Goal: Information Seeking & Learning: Learn about a topic

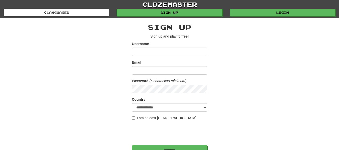
scroll to position [75, 0]
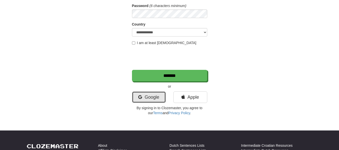
click at [151, 97] on link "Google" at bounding box center [149, 98] width 34 height 12
click at [154, 96] on link "Google" at bounding box center [149, 98] width 34 height 12
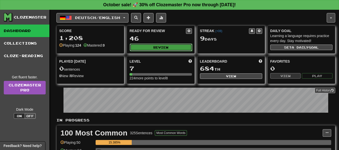
click at [175, 50] on button "Review" at bounding box center [161, 48] width 62 height 8
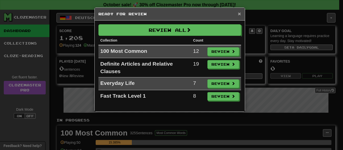
click at [240, 14] on span "×" at bounding box center [239, 14] width 3 height 6
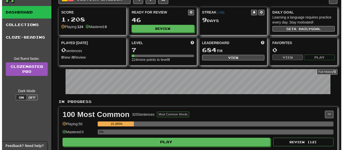
scroll to position [50, 0]
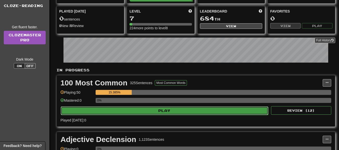
click at [165, 110] on button "Play" at bounding box center [164, 111] width 207 height 9
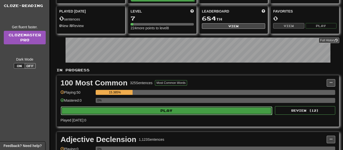
select select "**"
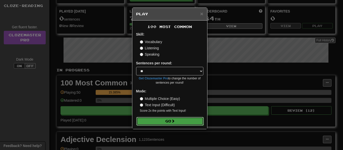
click at [172, 123] on button "Go" at bounding box center [169, 121] width 67 height 9
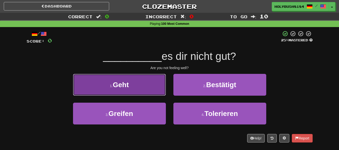
click at [150, 94] on button "1 . Geht" at bounding box center [119, 85] width 93 height 22
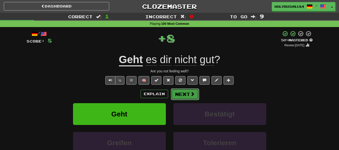
click at [181, 94] on button "Next" at bounding box center [185, 95] width 28 height 12
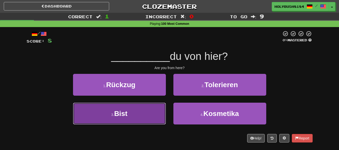
click at [158, 116] on button "3 . Bist" at bounding box center [119, 114] width 93 height 22
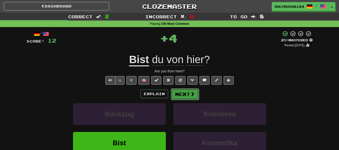
click at [184, 94] on button "Next" at bounding box center [185, 95] width 28 height 12
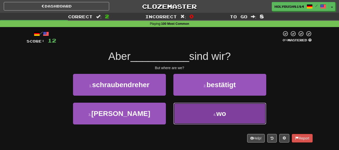
click at [203, 113] on button "4 . wo" at bounding box center [219, 114] width 93 height 22
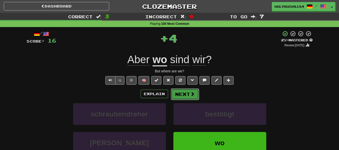
click at [188, 96] on button "Next" at bounding box center [185, 95] width 28 height 12
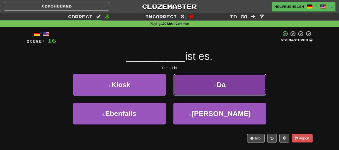
click at [190, 87] on button "2 . Da" at bounding box center [219, 85] width 93 height 22
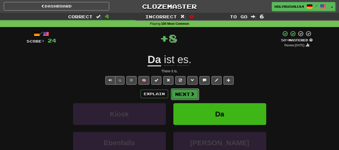
click at [192, 94] on span at bounding box center [192, 94] width 5 height 5
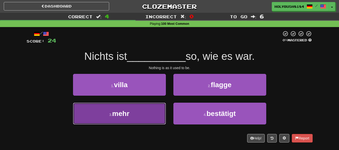
click at [156, 112] on button "3 . mehr" at bounding box center [119, 114] width 93 height 22
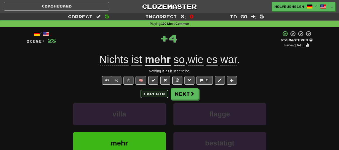
click at [162, 93] on button "Explain" at bounding box center [154, 94] width 28 height 9
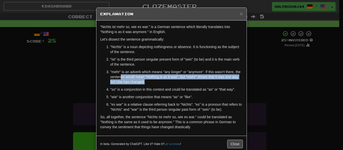
drag, startPoint x: 118, startPoint y: 74, endPoint x: 151, endPoint y: 82, distance: 34.0
click at [151, 82] on p ""mehr" is an adverb which means "any longer" or "anymore". If this wasn't there…" at bounding box center [176, 76] width 132 height 15
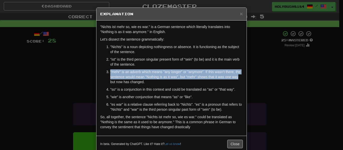
click at [272, 74] on div "× Explanation "Nichts ist mehr so, wie es war." is a German sentence which lite…" at bounding box center [171, 75] width 343 height 150
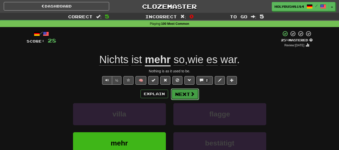
click at [183, 96] on button "Next" at bounding box center [185, 95] width 28 height 12
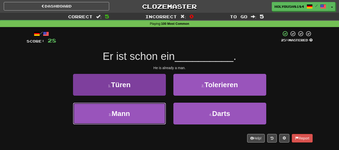
click at [129, 120] on button "3 . Mann" at bounding box center [119, 114] width 93 height 22
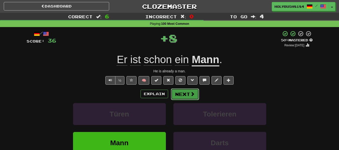
click at [193, 93] on span at bounding box center [192, 94] width 5 height 5
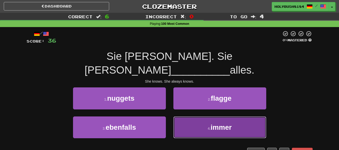
click at [200, 118] on button "4 . immer" at bounding box center [219, 128] width 93 height 22
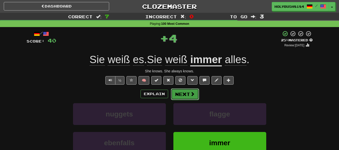
click at [184, 99] on button "Next" at bounding box center [185, 95] width 28 height 12
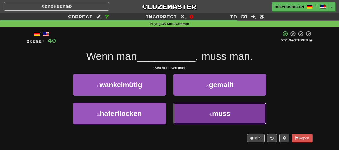
click at [215, 116] on span "muss" at bounding box center [221, 114] width 18 height 8
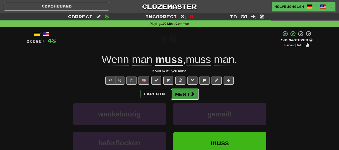
click at [191, 95] on span at bounding box center [192, 94] width 5 height 5
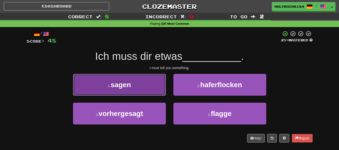
click at [122, 88] on span "sagen" at bounding box center [121, 85] width 20 height 8
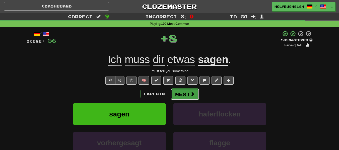
click at [186, 94] on button "Next" at bounding box center [185, 95] width 28 height 12
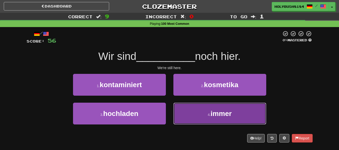
click at [252, 109] on button "4 . immer" at bounding box center [219, 114] width 93 height 22
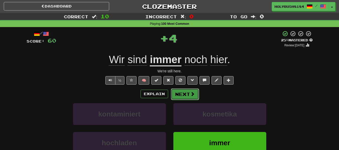
click at [181, 94] on button "Next" at bounding box center [185, 95] width 28 height 12
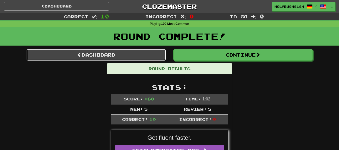
click at [140, 52] on link "Dashboard" at bounding box center [96, 55] width 139 height 12
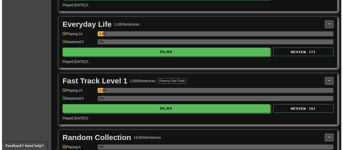
scroll to position [276, 0]
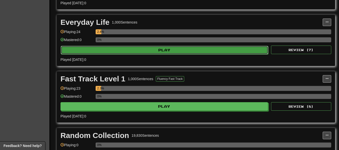
click at [148, 52] on button "Play" at bounding box center [164, 50] width 207 height 9
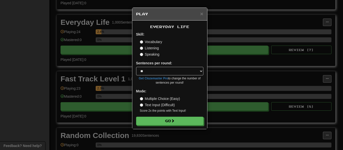
click at [229, 73] on div "× Play Everyday Life Skill: Vocabulary Listening Speaking Sentences per round: …" at bounding box center [171, 75] width 343 height 150
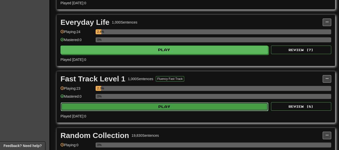
click at [171, 111] on button "Play" at bounding box center [164, 107] width 207 height 9
select select "**"
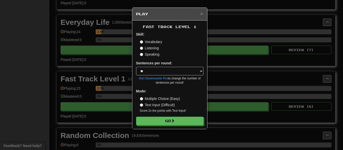
click at [155, 46] on label "Listening" at bounding box center [149, 48] width 19 height 5
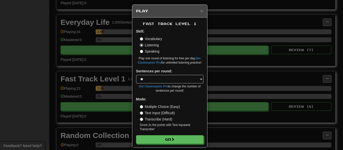
scroll to position [8, 0]
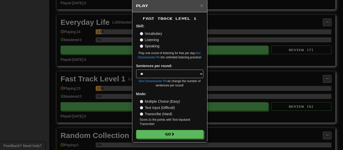
click at [171, 107] on label "Text Input (Difficult)" at bounding box center [157, 107] width 35 height 5
click at [164, 103] on label "Multiple Choice (Easy)" at bounding box center [160, 101] width 40 height 5
click at [177, 135] on button "Go" at bounding box center [169, 134] width 67 height 9
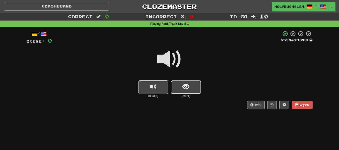
click at [178, 91] on button "show sentence" at bounding box center [186, 88] width 30 height 14
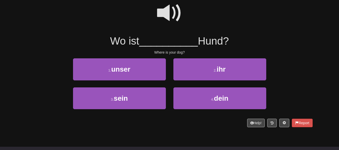
scroll to position [50, 0]
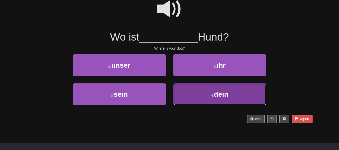
click at [231, 98] on button "4 . dein" at bounding box center [219, 95] width 93 height 22
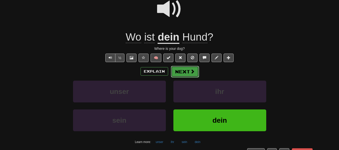
click at [192, 69] on span at bounding box center [192, 71] width 5 height 5
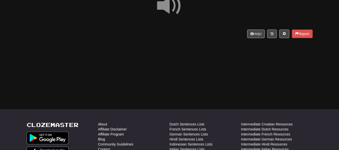
scroll to position [0, 0]
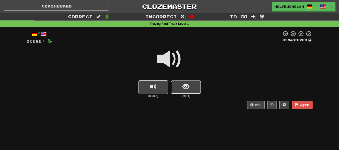
click at [191, 89] on button "show sentence" at bounding box center [186, 88] width 30 height 14
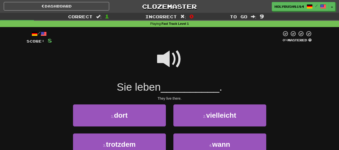
scroll to position [25, 0]
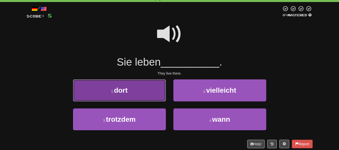
click at [154, 88] on button "1 . dort" at bounding box center [119, 91] width 93 height 22
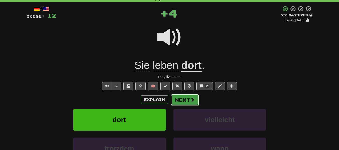
click at [192, 96] on button "Next" at bounding box center [185, 100] width 28 height 12
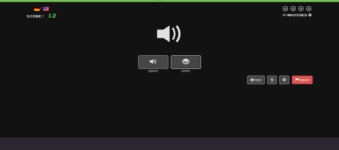
click at [189, 64] on span "show sentence" at bounding box center [185, 61] width 7 height 7
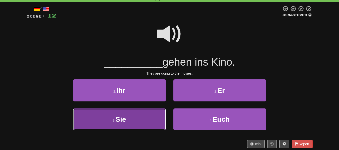
click at [150, 119] on button "3 . Sie" at bounding box center [119, 120] width 93 height 22
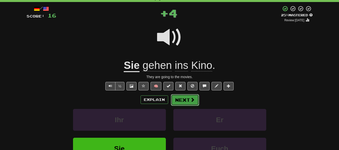
click at [190, 100] on span at bounding box center [192, 100] width 5 height 5
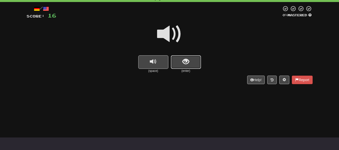
click at [192, 62] on button "show sentence" at bounding box center [186, 62] width 30 height 14
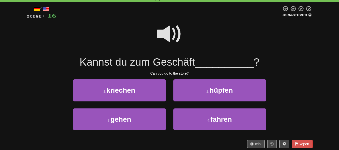
click at [173, 41] on span at bounding box center [169, 34] width 25 height 25
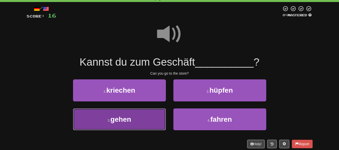
click at [151, 114] on button "3 . gehen" at bounding box center [119, 120] width 93 height 22
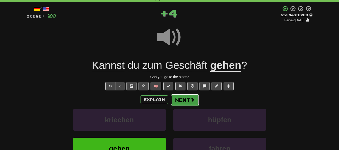
click at [190, 98] on span at bounding box center [192, 100] width 5 height 5
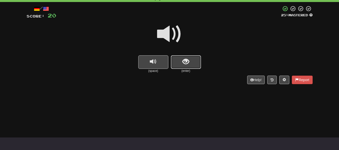
click at [188, 59] on span "show sentence" at bounding box center [185, 61] width 7 height 7
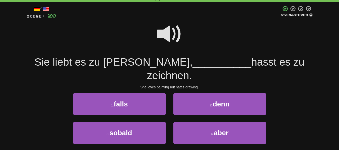
click at [169, 34] on span at bounding box center [169, 34] width 25 height 25
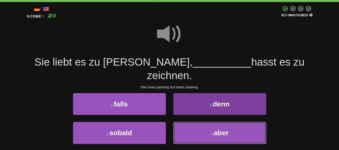
click at [240, 122] on button "4 . aber" at bounding box center [219, 133] width 93 height 22
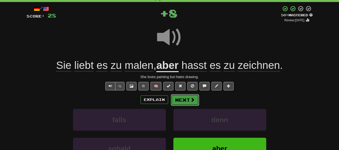
click at [186, 97] on button "Next" at bounding box center [185, 100] width 28 height 12
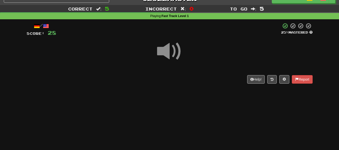
scroll to position [0, 0]
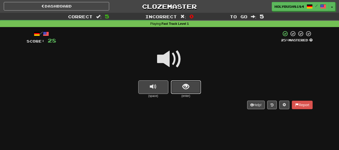
click at [187, 89] on span "show sentence" at bounding box center [185, 87] width 7 height 7
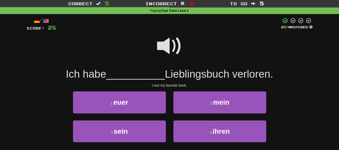
scroll to position [25, 0]
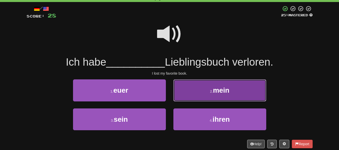
click at [210, 88] on button "2 . mein" at bounding box center [219, 91] width 93 height 22
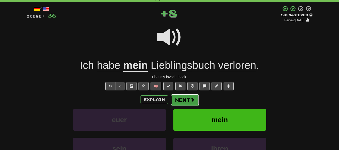
click at [189, 99] on button "Next" at bounding box center [185, 100] width 28 height 12
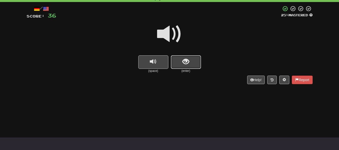
click at [182, 67] on button "show sentence" at bounding box center [186, 62] width 30 height 14
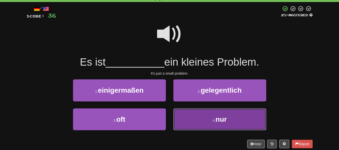
click at [215, 119] on small "4 ." at bounding box center [213, 121] width 3 height 4
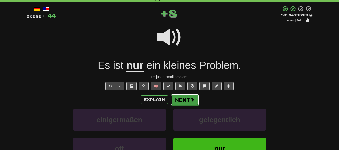
click at [187, 101] on button "Next" at bounding box center [185, 100] width 28 height 12
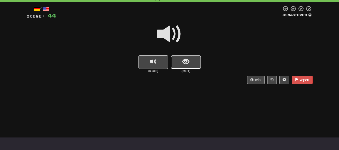
click at [186, 61] on span "show sentence" at bounding box center [185, 61] width 7 height 7
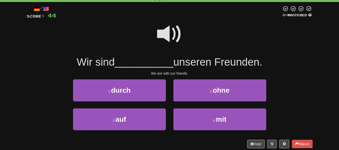
click at [170, 42] on span at bounding box center [169, 34] width 25 height 25
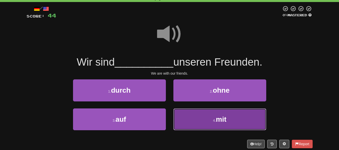
click at [203, 119] on button "4 . mit" at bounding box center [219, 120] width 93 height 22
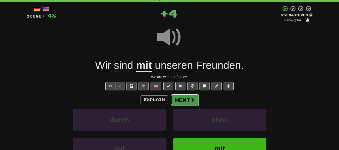
click at [186, 98] on button "Next" at bounding box center [185, 100] width 28 height 12
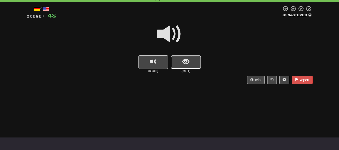
click at [195, 66] on button "show sentence" at bounding box center [186, 62] width 30 height 14
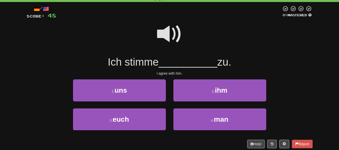
click at [165, 30] on span at bounding box center [169, 34] width 25 height 25
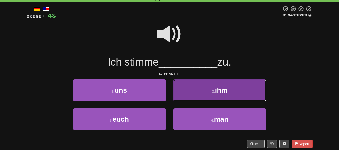
click at [194, 94] on button "2 . ihm" at bounding box center [219, 91] width 93 height 22
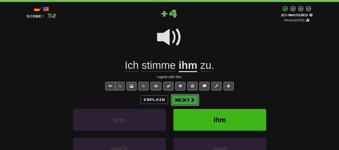
click at [178, 96] on button "Next" at bounding box center [185, 100] width 28 height 12
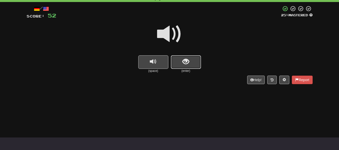
click at [184, 60] on span "show sentence" at bounding box center [185, 61] width 7 height 7
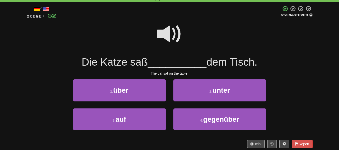
click at [161, 43] on span at bounding box center [169, 34] width 25 height 25
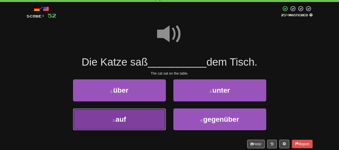
click at [150, 119] on button "3 . auf" at bounding box center [119, 120] width 93 height 22
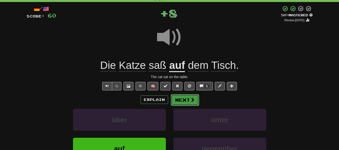
click at [182, 97] on button "Next" at bounding box center [185, 100] width 28 height 12
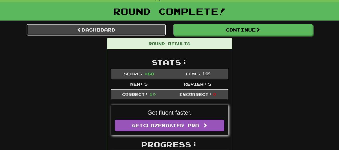
click at [152, 31] on link "Dashboard" at bounding box center [96, 30] width 139 height 12
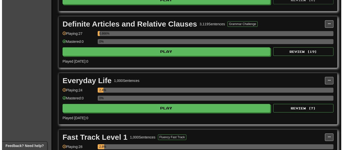
scroll to position [226, 0]
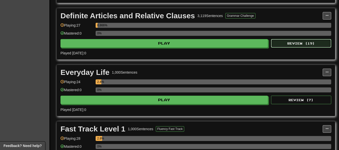
click at [286, 43] on button "Review ( 19 )" at bounding box center [301, 43] width 60 height 9
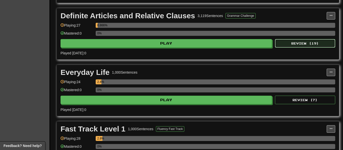
select select "**"
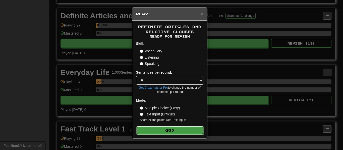
click at [179, 132] on button "Go" at bounding box center [169, 130] width 67 height 9
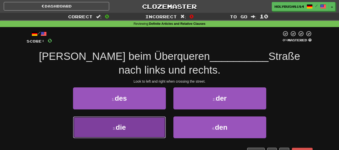
click at [158, 125] on button "3 . die" at bounding box center [119, 128] width 93 height 22
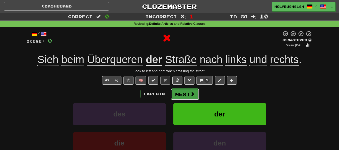
click at [192, 97] on button "Next" at bounding box center [185, 95] width 28 height 12
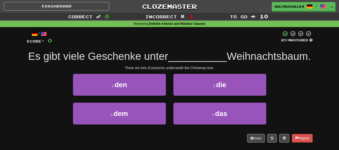
drag, startPoint x: 179, startPoint y: 76, endPoint x: 177, endPoint y: 68, distance: 7.5
drag, startPoint x: 177, startPoint y: 68, endPoint x: 163, endPoint y: 46, distance: 26.2
click at [163, 46] on div "/ Score: 0 25 % Mastered Es gibt viele Geschenke unter __________ Weihnachtsbau…" at bounding box center [170, 87] width 286 height 112
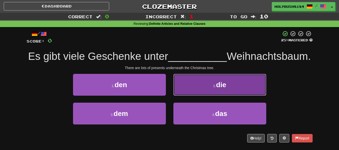
click at [234, 96] on button "2 . die" at bounding box center [219, 85] width 93 height 22
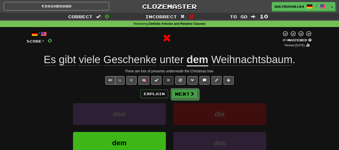
drag, startPoint x: 178, startPoint y: 95, endPoint x: 256, endPoint y: 90, distance: 79.0
click at [256, 90] on div "Explain Next" at bounding box center [170, 94] width 286 height 12
click at [186, 94] on button "Next" at bounding box center [185, 95] width 28 height 12
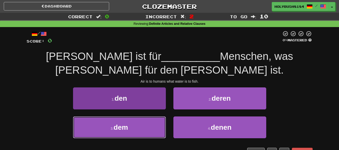
click at [114, 120] on button "3 . dem" at bounding box center [119, 128] width 93 height 22
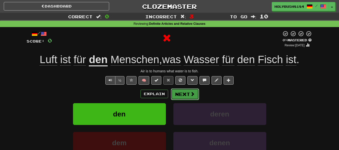
click at [171, 92] on button "Next" at bounding box center [185, 95] width 28 height 12
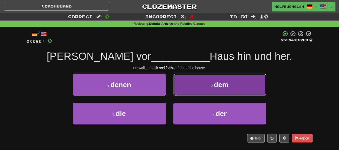
click at [185, 91] on button "2 . dem" at bounding box center [219, 85] width 93 height 22
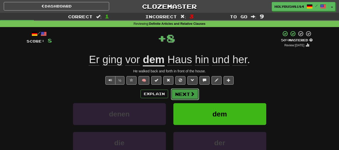
click at [186, 92] on button "Next" at bounding box center [185, 95] width 28 height 12
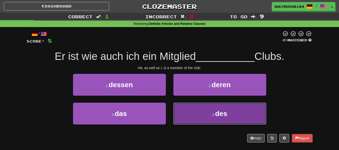
click at [186, 119] on button "4 . des" at bounding box center [219, 114] width 93 height 22
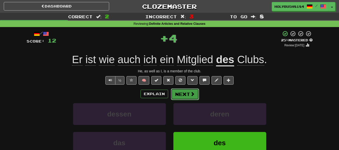
click at [184, 96] on button "Next" at bounding box center [185, 95] width 28 height 12
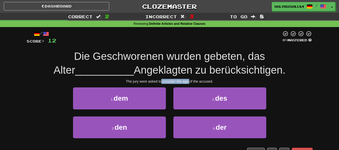
drag, startPoint x: 161, startPoint y: 84, endPoint x: 190, endPoint y: 83, distance: 29.6
click at [190, 83] on div "The jury were asked to consider the age of the accused." at bounding box center [170, 81] width 286 height 5
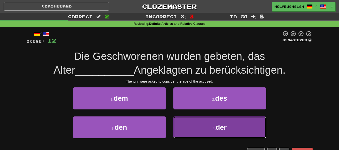
click at [205, 122] on button "4 . der" at bounding box center [219, 128] width 93 height 22
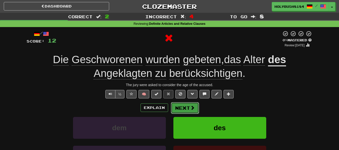
click at [191, 108] on span at bounding box center [192, 108] width 5 height 5
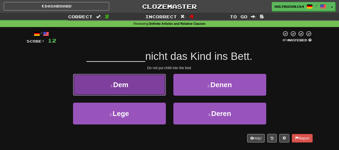
click at [159, 93] on button "1 . Dem" at bounding box center [119, 85] width 93 height 22
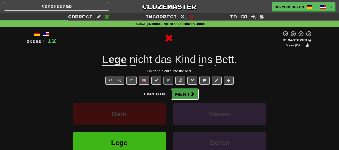
click at [185, 95] on button "Next" at bounding box center [185, 95] width 28 height 12
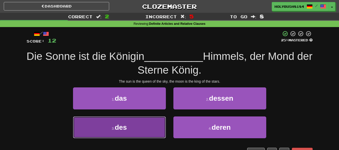
click at [131, 126] on button "3 . des" at bounding box center [119, 128] width 93 height 22
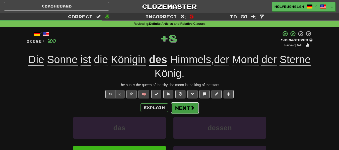
click at [181, 110] on button "Next" at bounding box center [185, 108] width 28 height 12
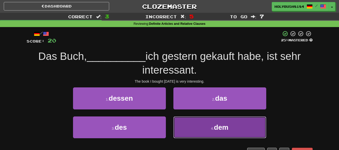
click at [201, 126] on button "4 . dem" at bounding box center [219, 128] width 93 height 22
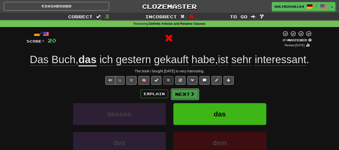
click at [193, 94] on span at bounding box center [192, 94] width 5 height 5
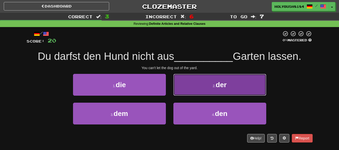
click at [199, 91] on button "2 . der" at bounding box center [219, 85] width 93 height 22
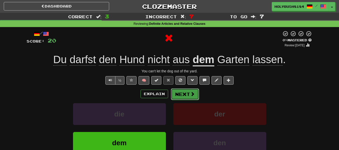
click at [178, 94] on button "Next" at bounding box center [185, 95] width 28 height 12
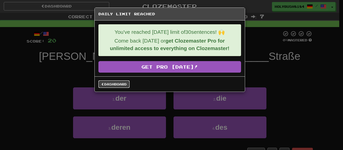
click at [115, 85] on link "Dashboard" at bounding box center [113, 85] width 31 height 8
